Goal: Information Seeking & Learning: Learn about a topic

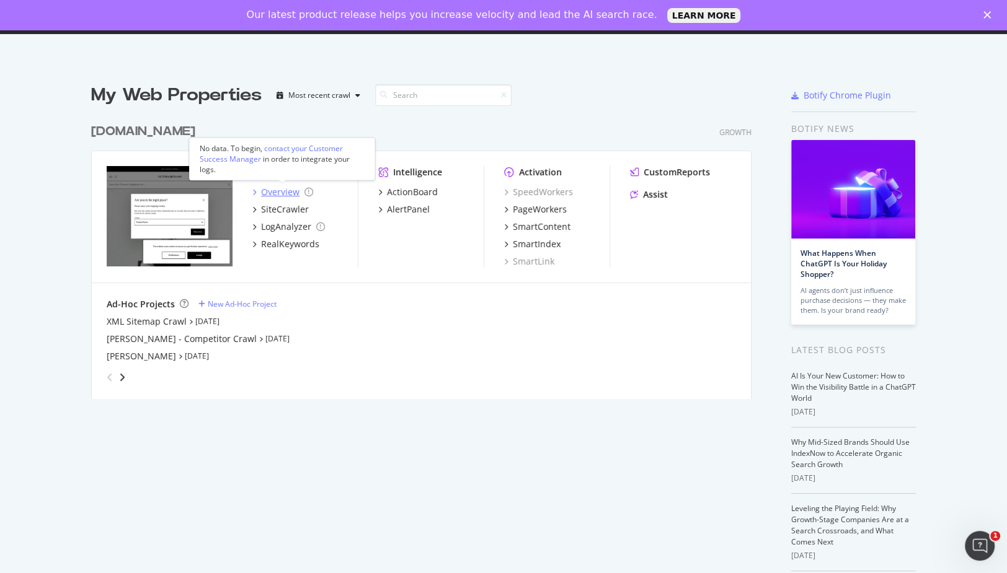
click at [273, 192] on div "Overview" at bounding box center [280, 192] width 38 height 12
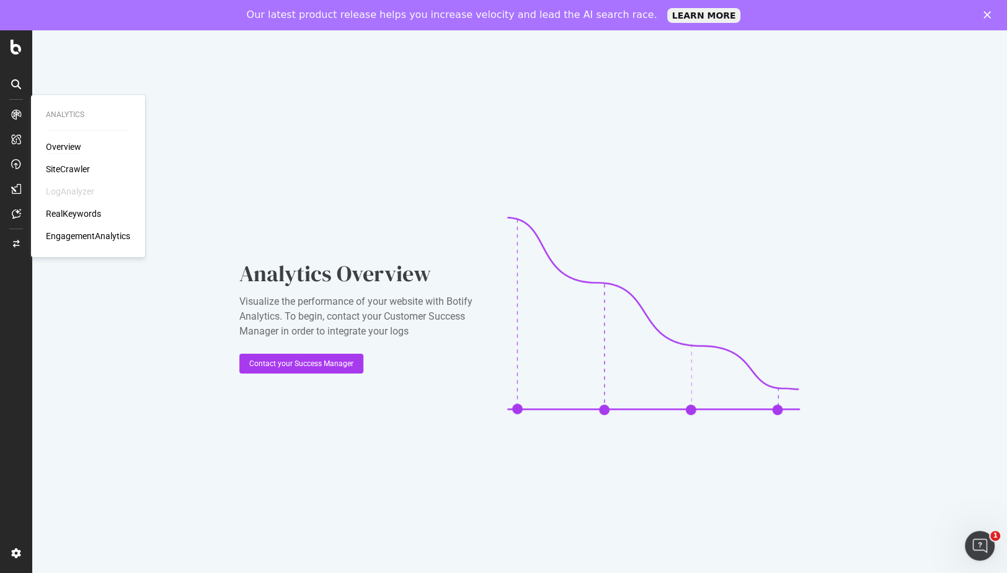
click at [59, 146] on div "Overview" at bounding box center [63, 147] width 35 height 12
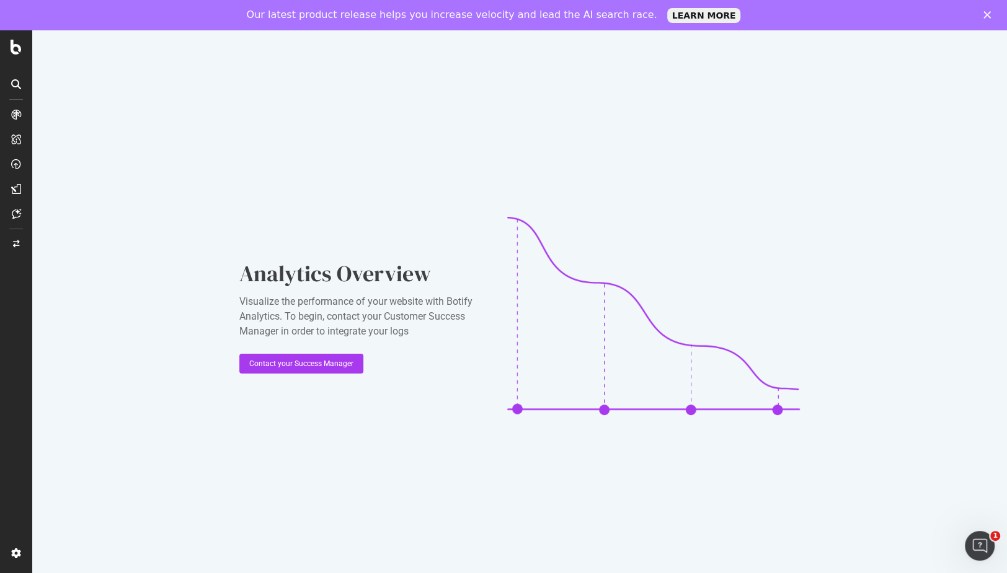
drag, startPoint x: 286, startPoint y: 358, endPoint x: 95, endPoint y: 162, distance: 273.6
click at [95, 162] on div "Analytics Overview Visualize the performance of your website with Botify Analyt…" at bounding box center [519, 316] width 975 height 573
click at [17, 83] on icon at bounding box center [16, 84] width 10 height 10
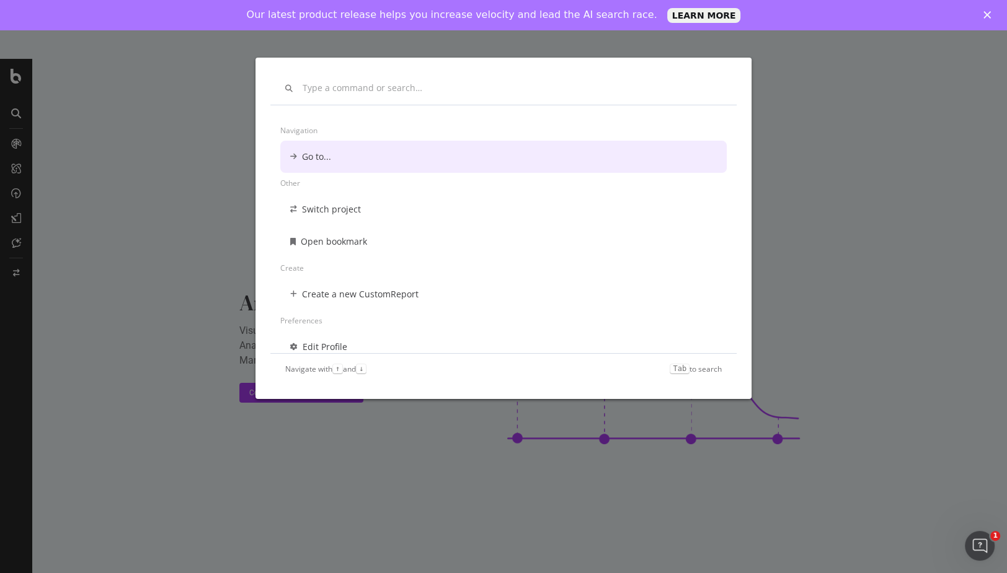
click at [171, 48] on div "Navigation Go to... Other Switch project Open bookmark Create Create a new Cust…" at bounding box center [503, 286] width 1007 height 573
